Goal: Check status: Check status

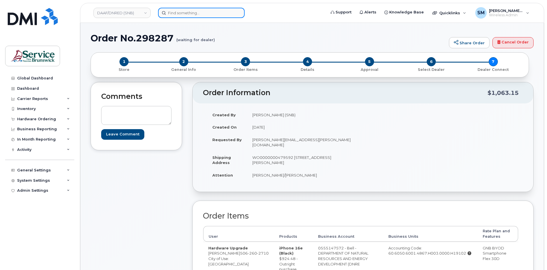
click at [216, 12] on input at bounding box center [201, 13] width 87 height 10
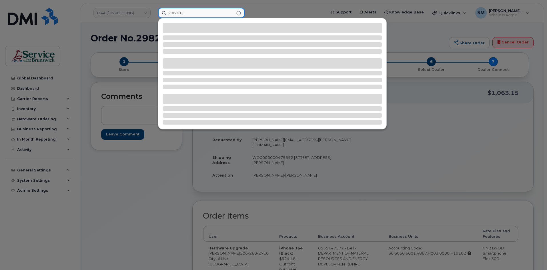
type input "296382"
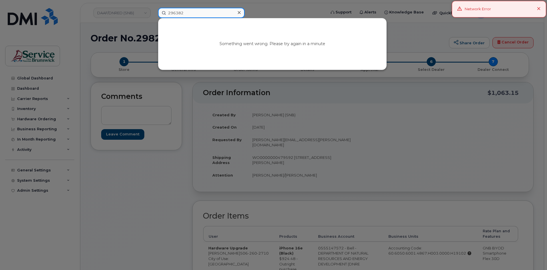
click at [175, 12] on input "296382" at bounding box center [201, 13] width 87 height 10
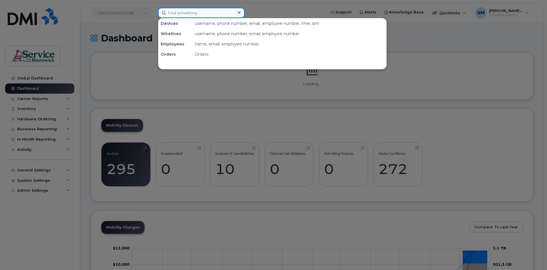
click at [188, 10] on input at bounding box center [201, 13] width 87 height 10
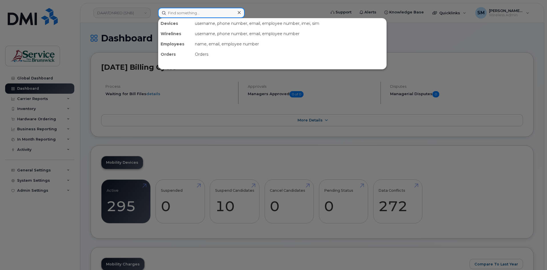
paste input "296382"
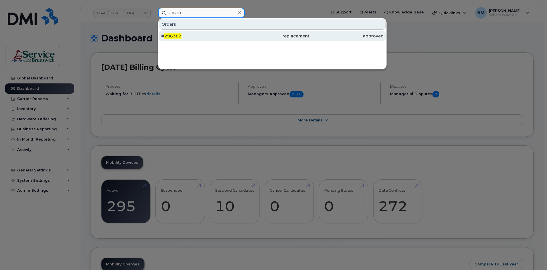
type input "296382"
click at [225, 35] on div "# 296382" at bounding box center [198, 36] width 74 height 6
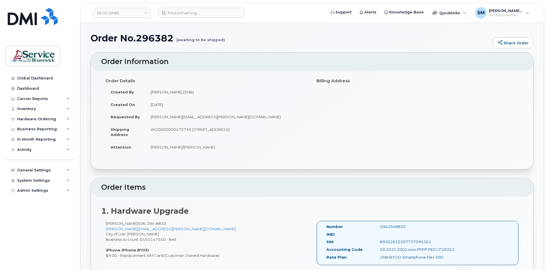
click at [180, 130] on td "WO0000000472745 [STREET_ADDRESS]" at bounding box center [226, 132] width 162 height 18
copy td "WO0000000472745"
